Goal: Check status: Check status

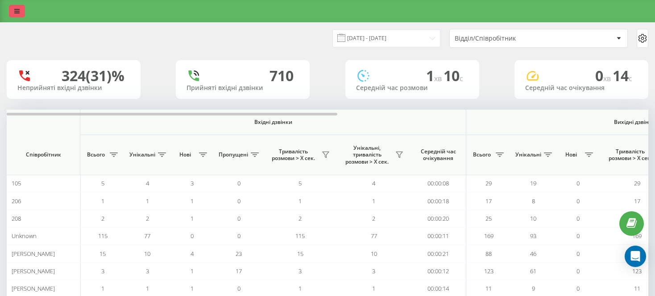
click at [19, 8] on icon at bounding box center [16, 11] width 5 height 6
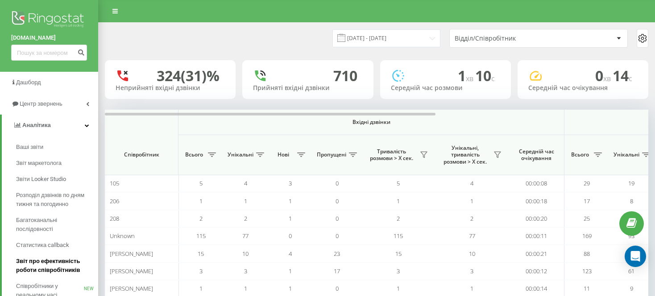
click at [51, 263] on span "Звіт про ефективність роботи співробітників" at bounding box center [55, 266] width 78 height 18
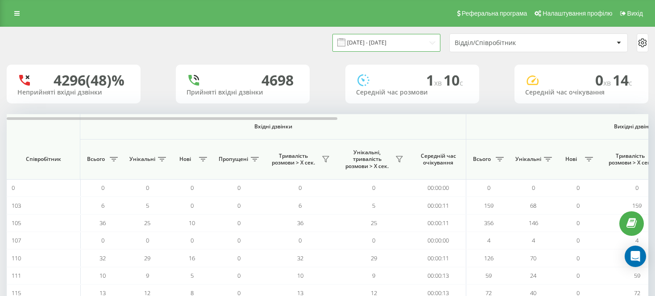
click at [409, 42] on input "19.08.2025 - 19.09.2025" at bounding box center [387, 42] width 108 height 17
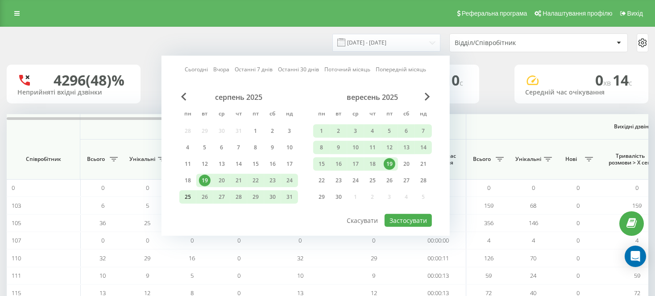
click at [188, 194] on div "25" at bounding box center [188, 198] width 12 height 12
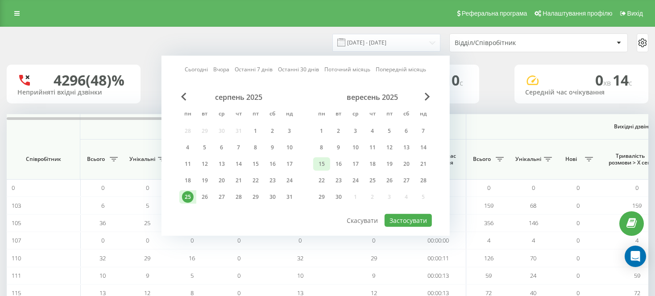
click at [326, 163] on div "15" at bounding box center [322, 164] width 12 height 12
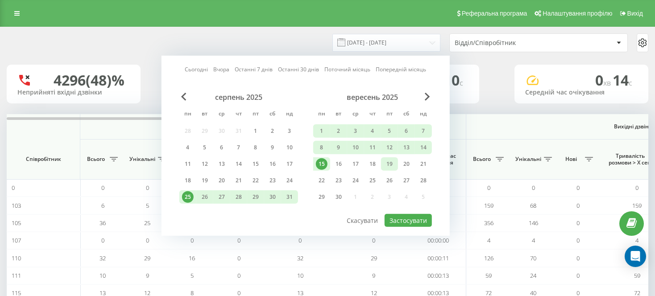
click at [390, 159] on div "19" at bounding box center [390, 164] width 12 height 12
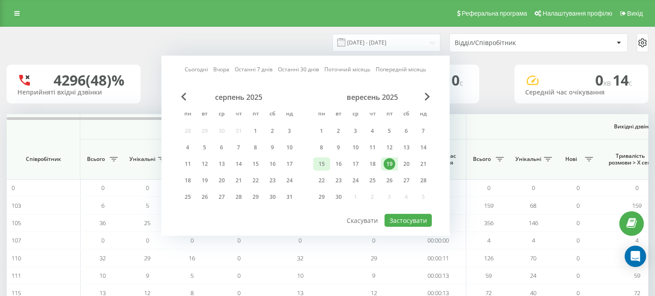
click at [324, 159] on div "15" at bounding box center [322, 164] width 12 height 12
click at [401, 215] on button "Застосувати" at bounding box center [408, 220] width 47 height 13
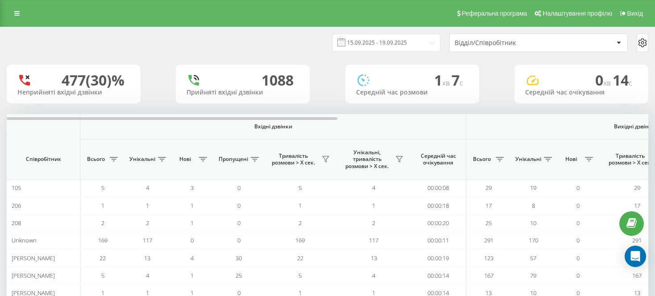
click at [482, 42] on div "Відділ/Співробітник" at bounding box center [508, 43] width 107 height 8
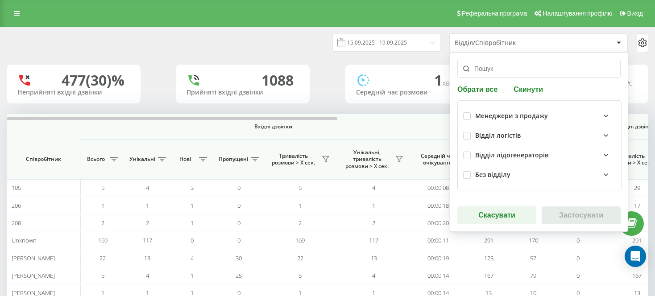
click at [482, 86] on button "Обрати все" at bounding box center [479, 89] width 43 height 8
checkbox input "true"
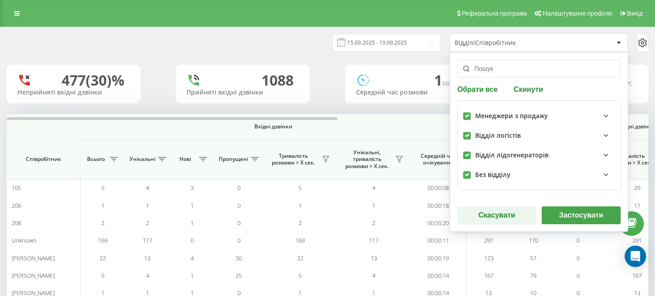
click at [557, 213] on button "Застосувати" at bounding box center [581, 216] width 79 height 18
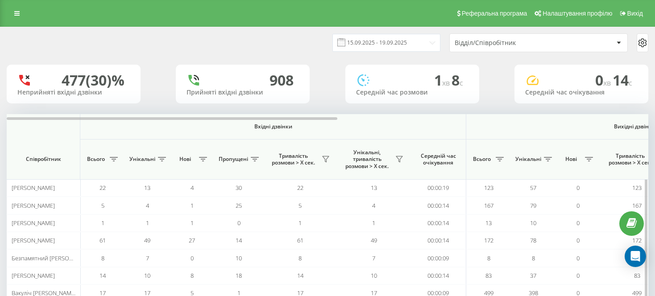
scroll to position [100, 0]
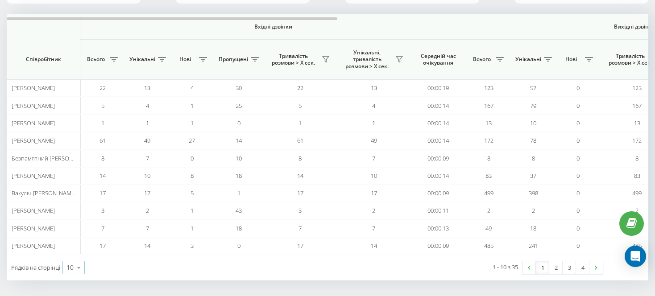
click at [80, 267] on icon at bounding box center [78, 267] width 13 height 17
click at [77, 255] on span "100" at bounding box center [72, 255] width 11 height 8
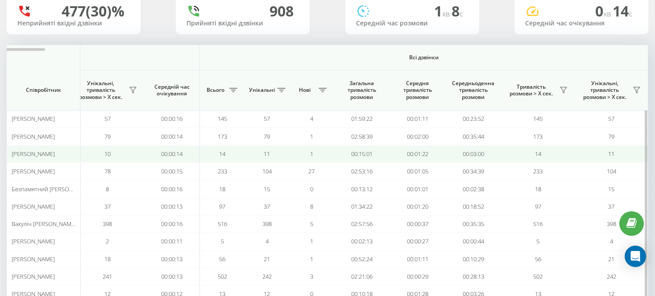
scroll to position [71, 0]
